Goal: Check status

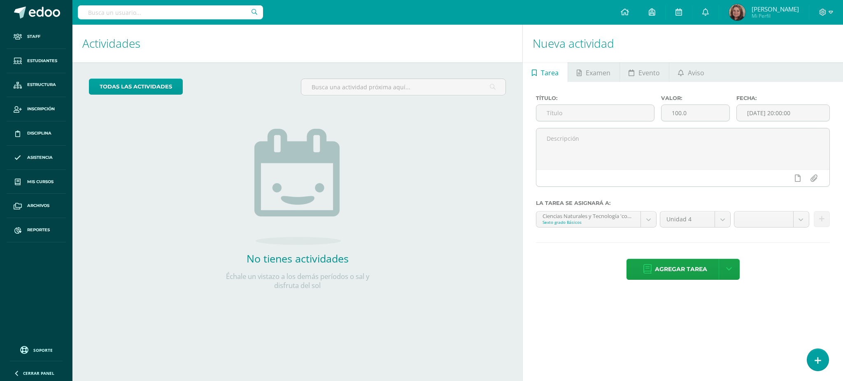
click at [169, 15] on input "text" at bounding box center [170, 12] width 185 height 14
click at [95, 12] on input "text" at bounding box center [170, 12] width 185 height 14
type input "s"
click at [28, 228] on span "Reportes" at bounding box center [38, 230] width 23 height 7
click at [34, 228] on span "Reportes" at bounding box center [38, 230] width 23 height 7
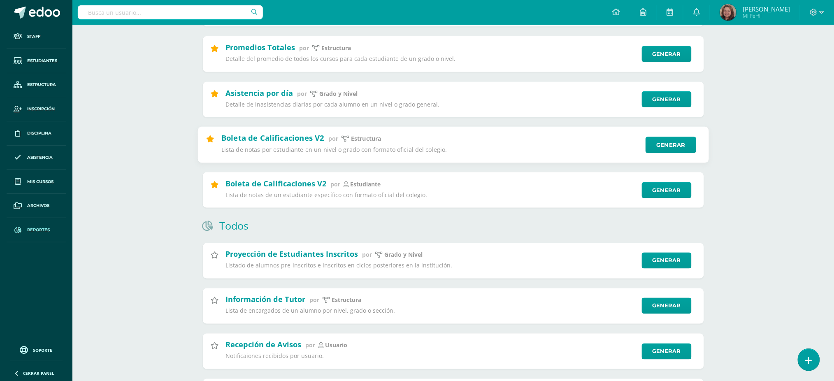
scroll to position [329, 0]
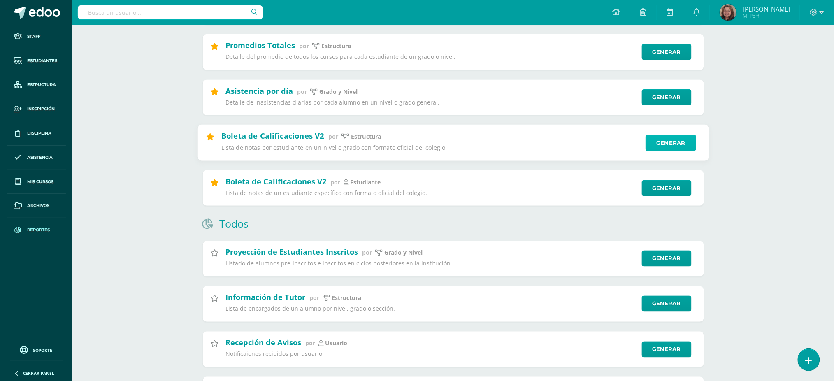
click at [660, 142] on link "Generar" at bounding box center [671, 143] width 51 height 16
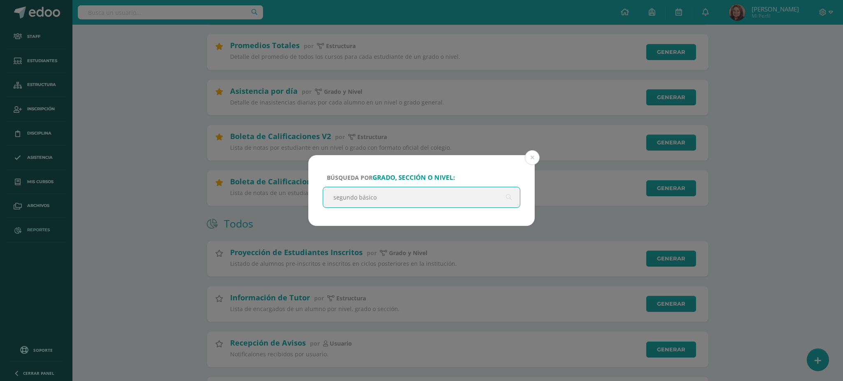
click at [387, 200] on input "segundo básico" at bounding box center [421, 197] width 197 height 20
type input "segundo básico"
click at [534, 157] on button at bounding box center [532, 157] width 15 height 15
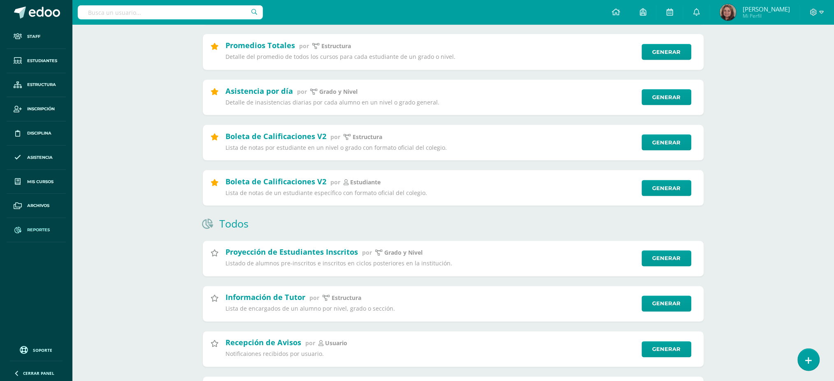
click at [151, 11] on input "text" at bounding box center [170, 12] width 185 height 14
type input "kamila orellana"
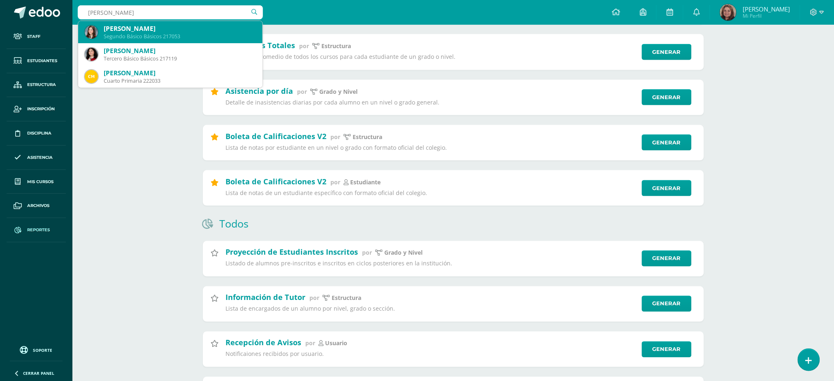
click at [150, 30] on div "Kamila Dolores Orellana Patzán" at bounding box center [180, 28] width 152 height 9
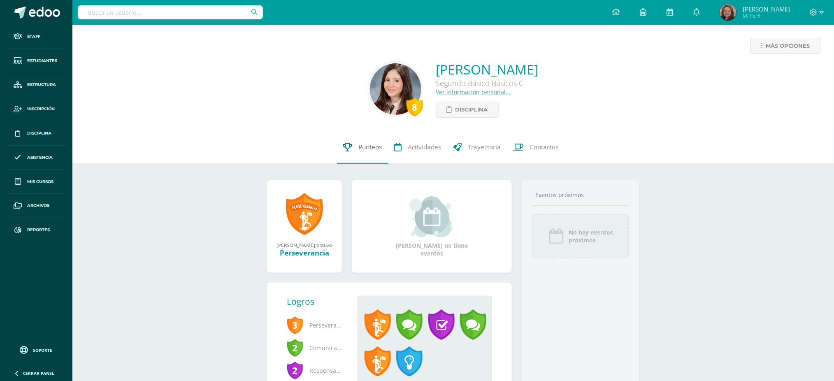
click at [372, 148] on span "Punteos" at bounding box center [370, 147] width 23 height 9
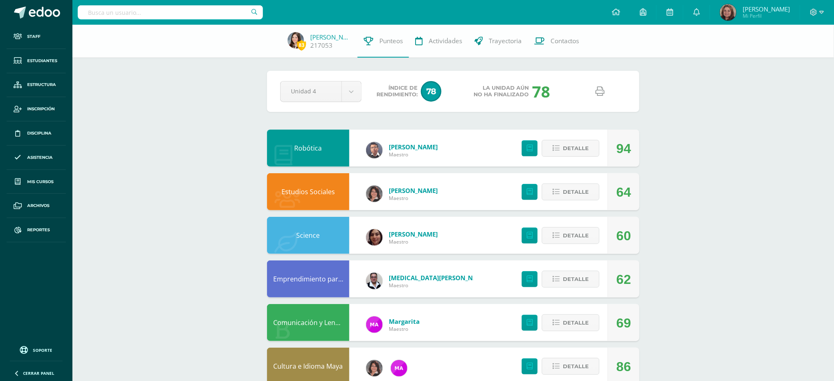
click at [601, 95] on icon at bounding box center [600, 91] width 9 height 9
click at [35, 230] on span "Reportes" at bounding box center [38, 230] width 23 height 7
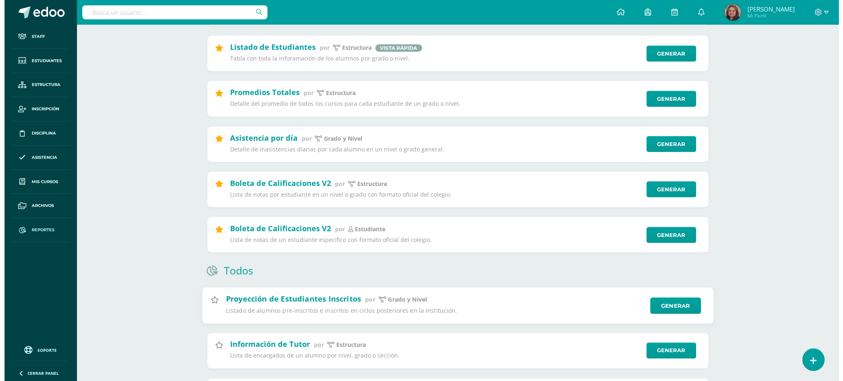
scroll to position [329, 0]
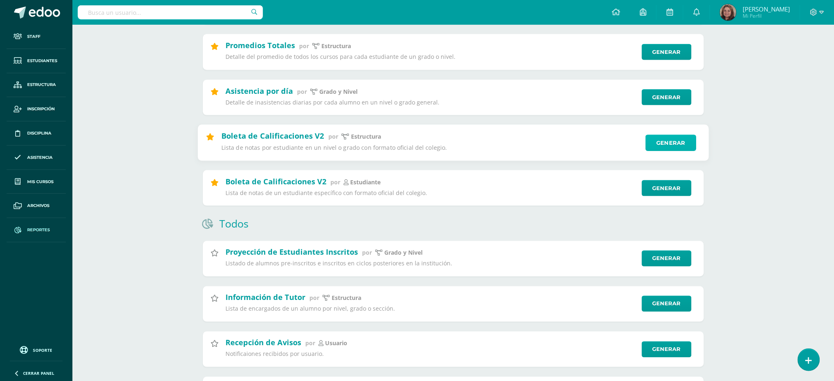
click at [666, 142] on link "Generar" at bounding box center [671, 143] width 51 height 16
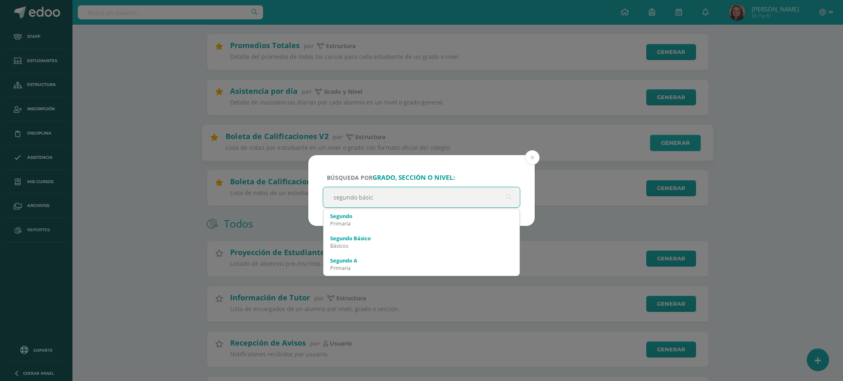
type input "segundo básico"
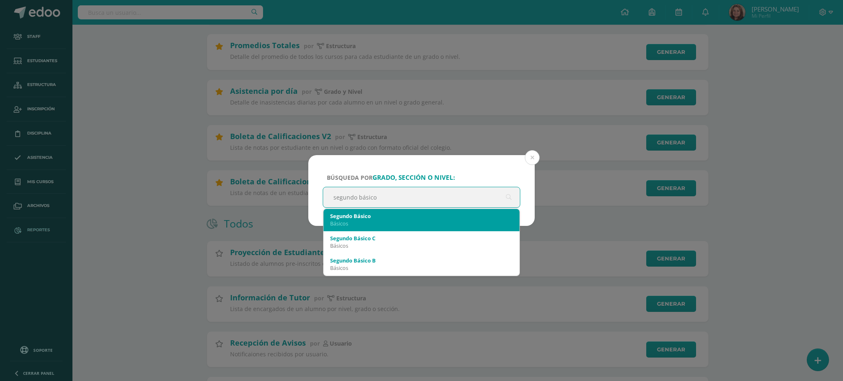
click at [430, 210] on div "Segundo Básico Básicos" at bounding box center [421, 219] width 183 height 21
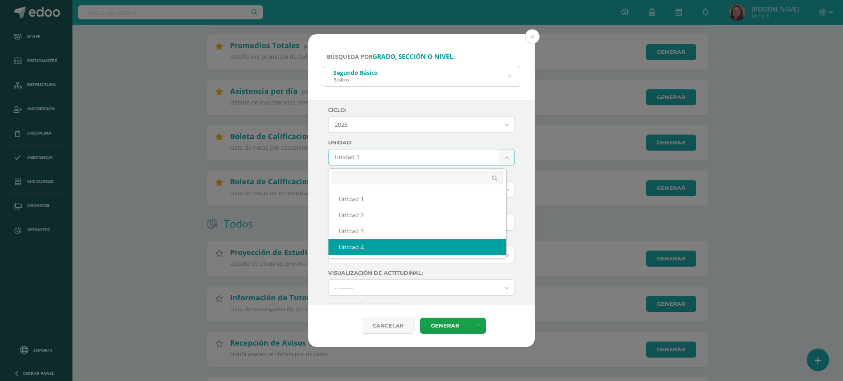
select select "Unidad 4"
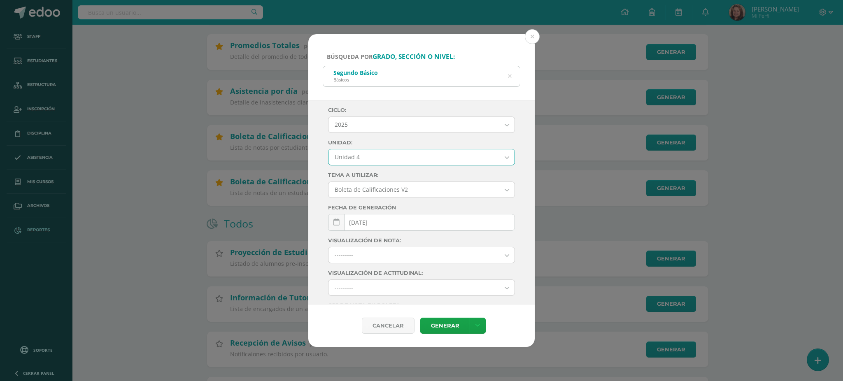
scroll to position [89, 0]
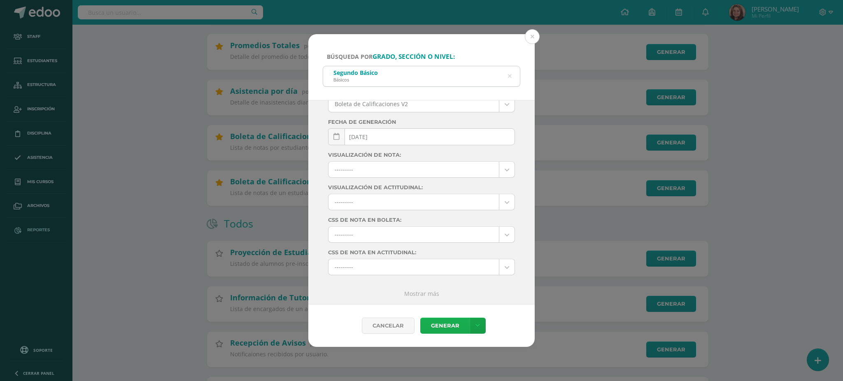
click at [450, 325] on link "Generar" at bounding box center [444, 326] width 49 height 16
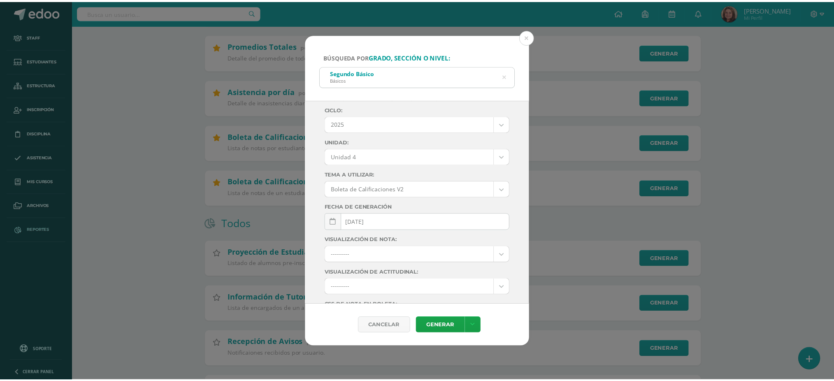
scroll to position [0, 0]
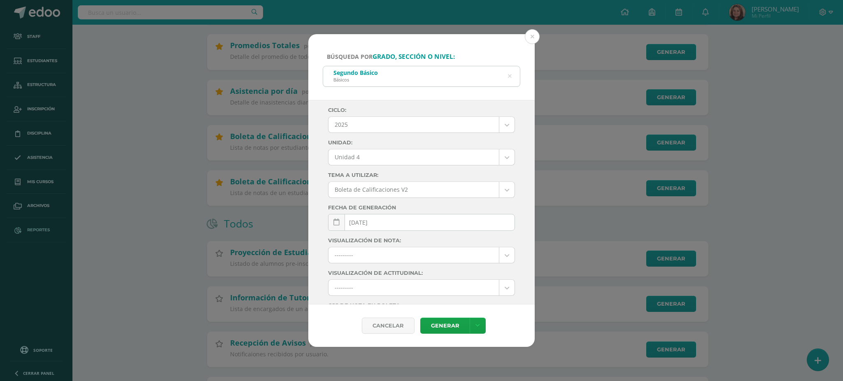
click at [138, 15] on div "Búsqueda por grado, sección o nivel: Segundo Básico Básicos segundo básico Cicl…" at bounding box center [421, 190] width 843 height 381
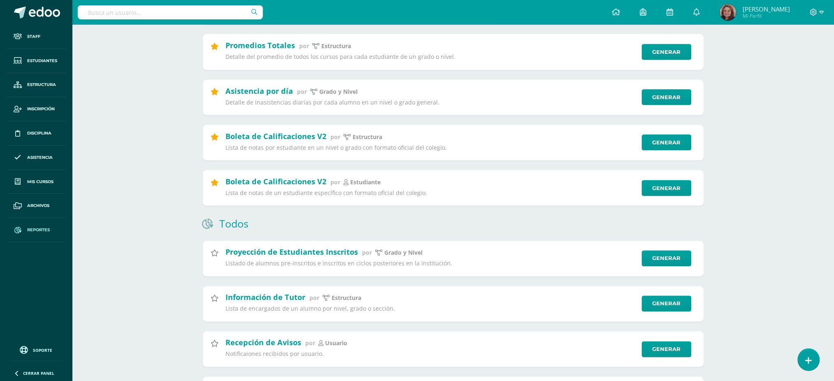
click at [138, 15] on input "text" at bounding box center [170, 12] width 185 height 14
type input "carla sanchez"
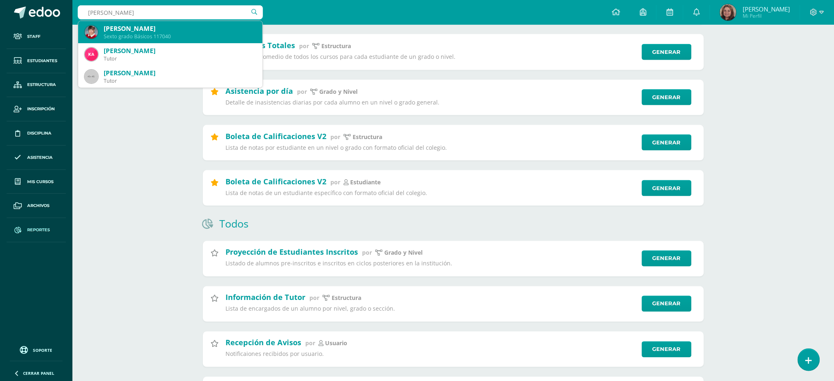
click at [139, 26] on div "Carla Mariela Sánchez Monterroso" at bounding box center [180, 28] width 152 height 9
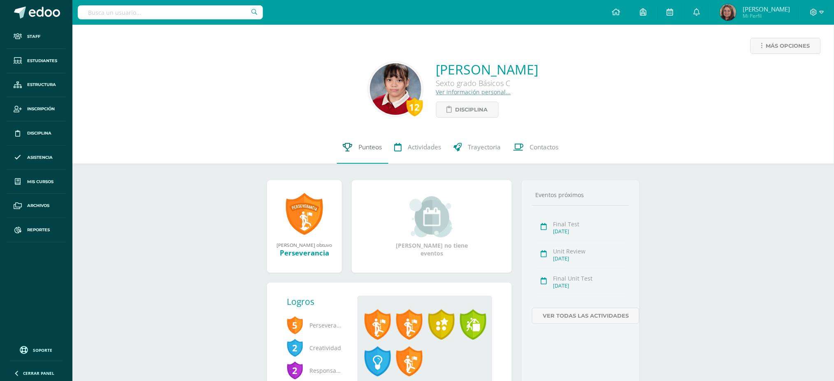
click at [367, 144] on span "Punteos" at bounding box center [370, 147] width 23 height 9
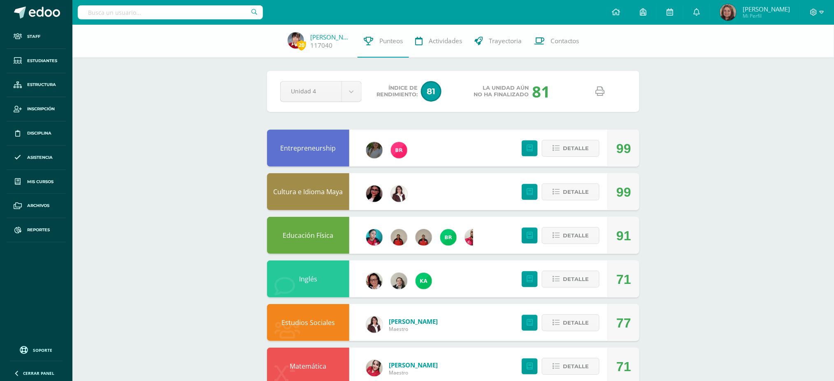
click at [597, 91] on icon at bounding box center [600, 91] width 9 height 9
